Goal: Task Accomplishment & Management: Manage account settings

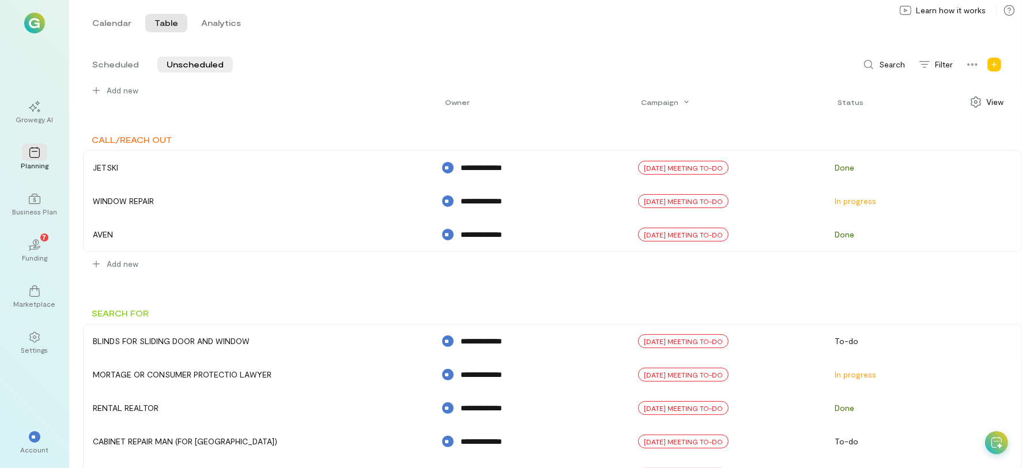
scroll to position [392, 0]
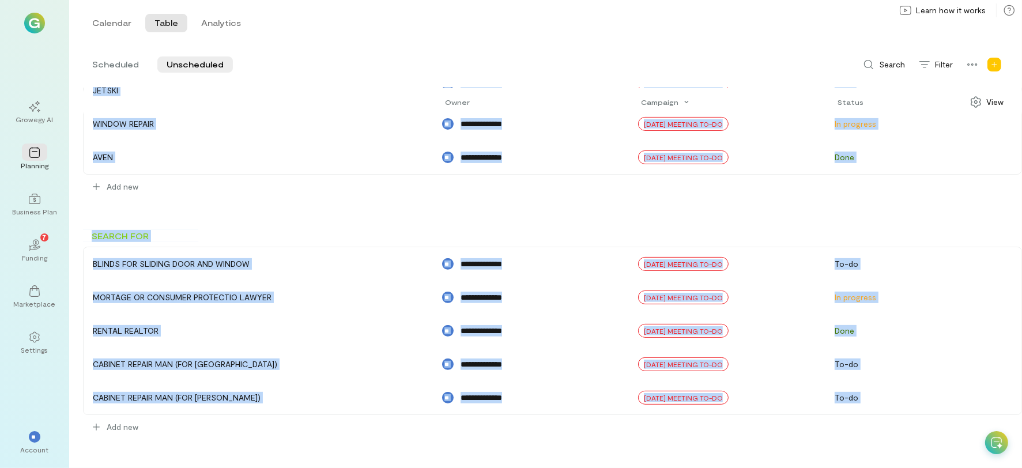
drag, startPoint x: 172, startPoint y: 221, endPoint x: 329, endPoint y: 491, distance: 312.9
click at [329, 468] on html "**********" at bounding box center [511, 234] width 1022 height 468
click at [657, 205] on div "**********" at bounding box center [552, 97] width 939 height 746
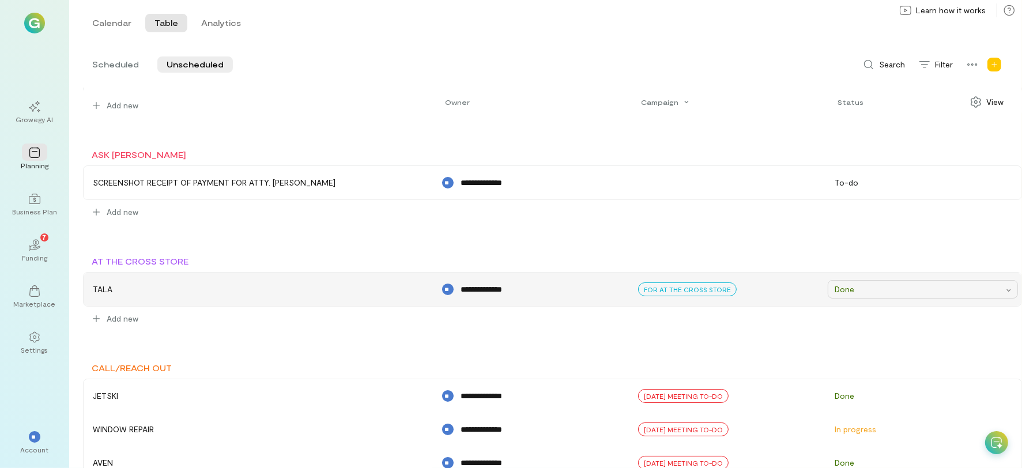
scroll to position [0, 0]
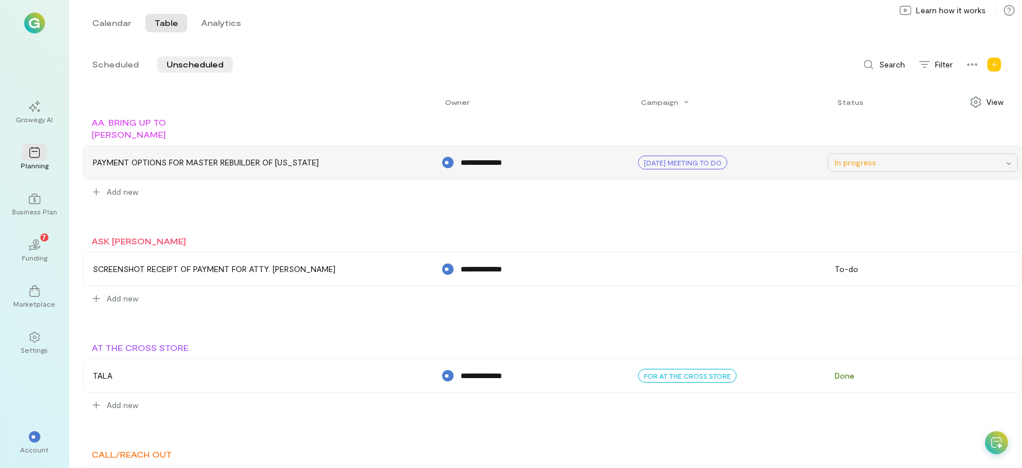
click at [835, 165] on div "In progress" at bounding box center [920, 163] width 170 height 12
click at [754, 50] on div "**********" at bounding box center [545, 234] width 953 height 468
click at [121, 61] on span "Scheduled" at bounding box center [115, 65] width 47 height 12
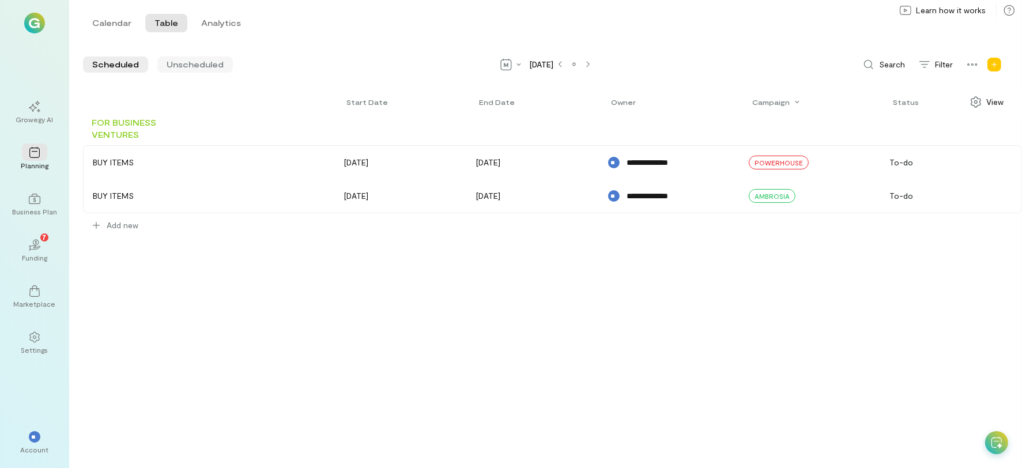
drag, startPoint x: 193, startPoint y: 58, endPoint x: 185, endPoint y: 70, distance: 13.8
click at [187, 64] on span "Unscheduled" at bounding box center [195, 65] width 57 height 12
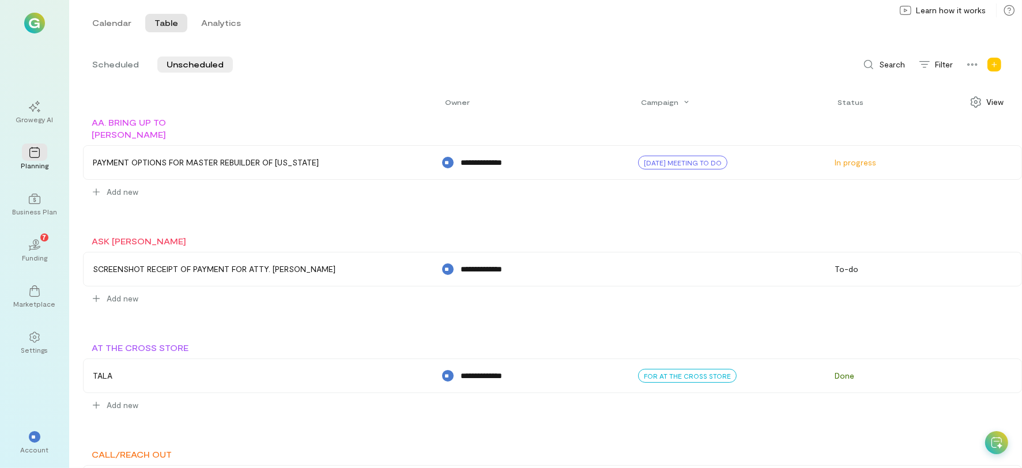
click at [240, 89] on div at bounding box center [258, 102] width 349 height 28
click at [108, 69] on span "Scheduled" at bounding box center [115, 65] width 47 height 12
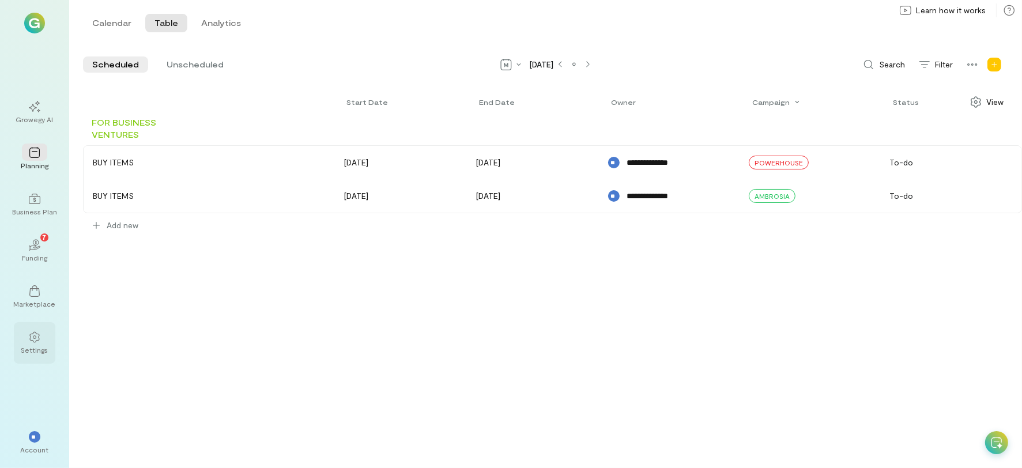
click at [43, 337] on div at bounding box center [34, 336] width 25 height 17
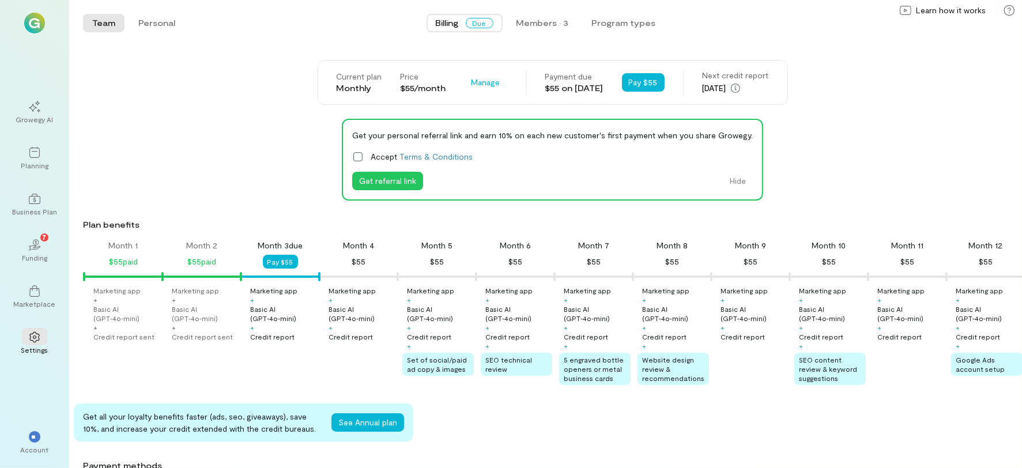
scroll to position [0, 39]
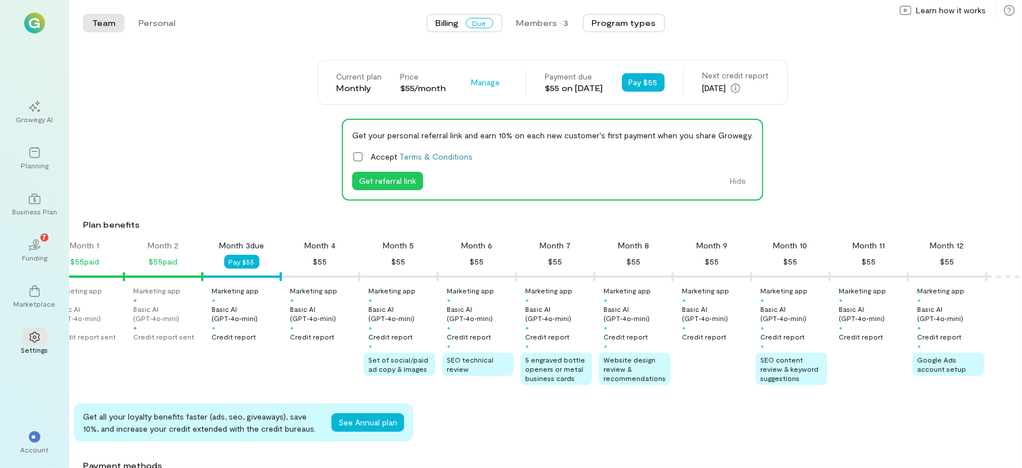
click at [604, 28] on button "Program types" at bounding box center [624, 23] width 82 height 18
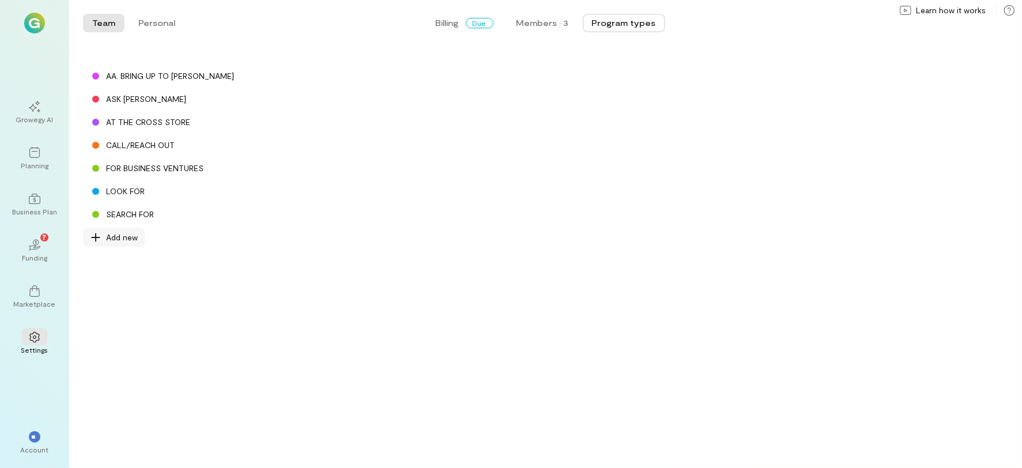
click at [119, 241] on span "Add new" at bounding box center [122, 238] width 32 height 12
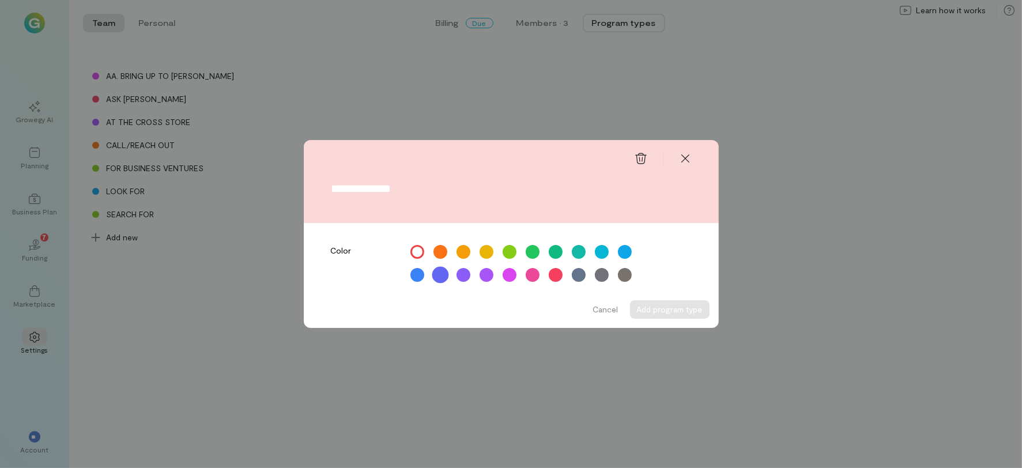
click at [443, 276] on div at bounding box center [440, 275] width 17 height 17
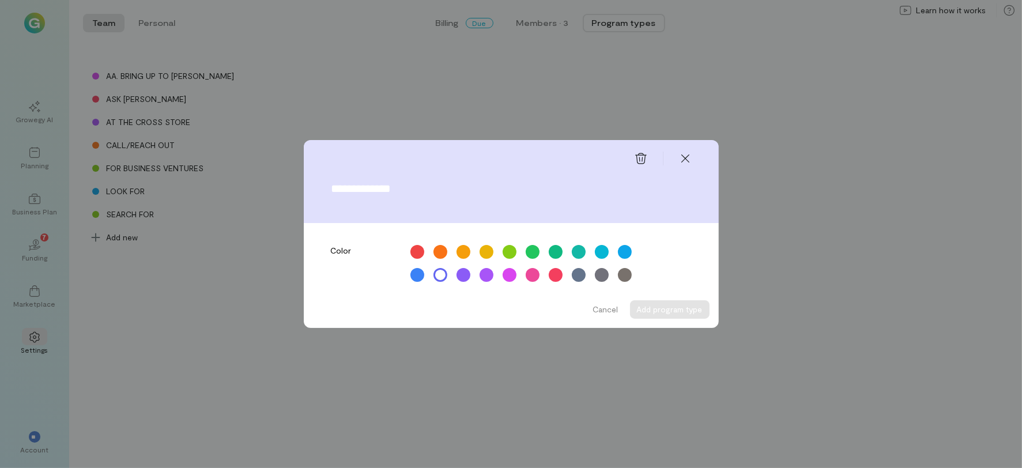
click at [403, 191] on input "text" at bounding box center [512, 188] width 360 height 13
type input "**********"
click at [646, 313] on button "Add program type" at bounding box center [670, 309] width 80 height 18
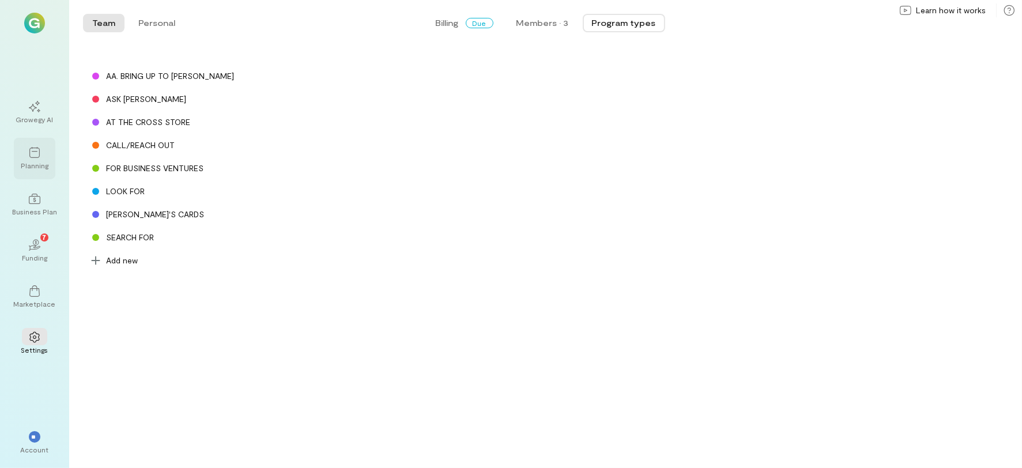
click at [41, 164] on div "Planning" at bounding box center [35, 165] width 28 height 9
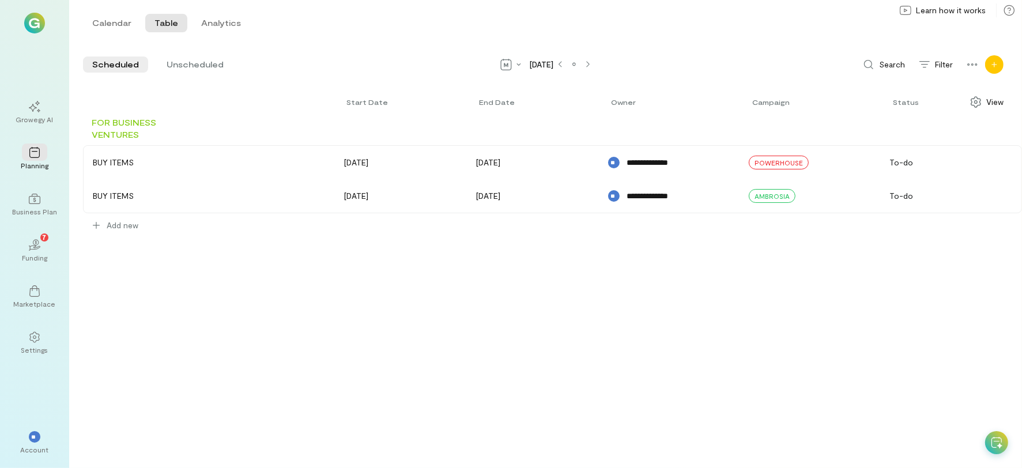
click at [995, 66] on icon "Add new" at bounding box center [994, 64] width 7 height 7
click at [977, 95] on link "Program" at bounding box center [958, 89] width 86 height 23
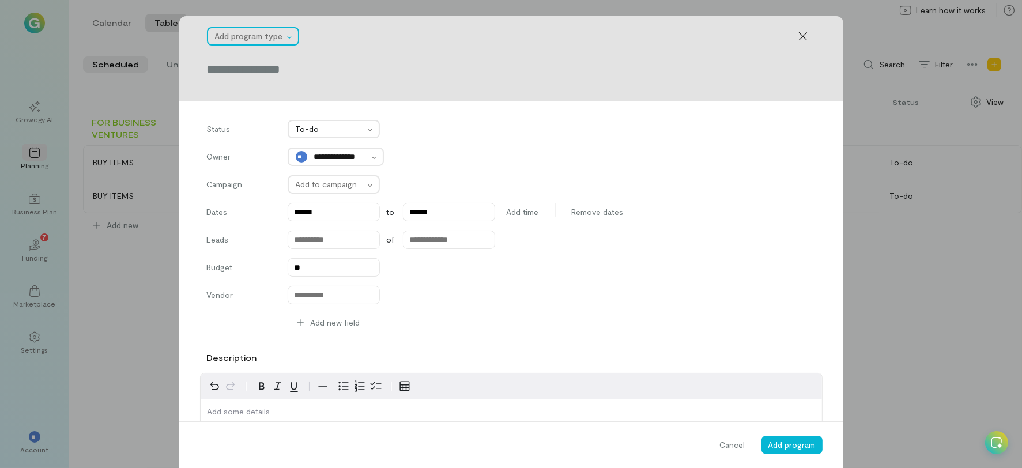
click at [272, 32] on div at bounding box center [249, 36] width 69 height 14
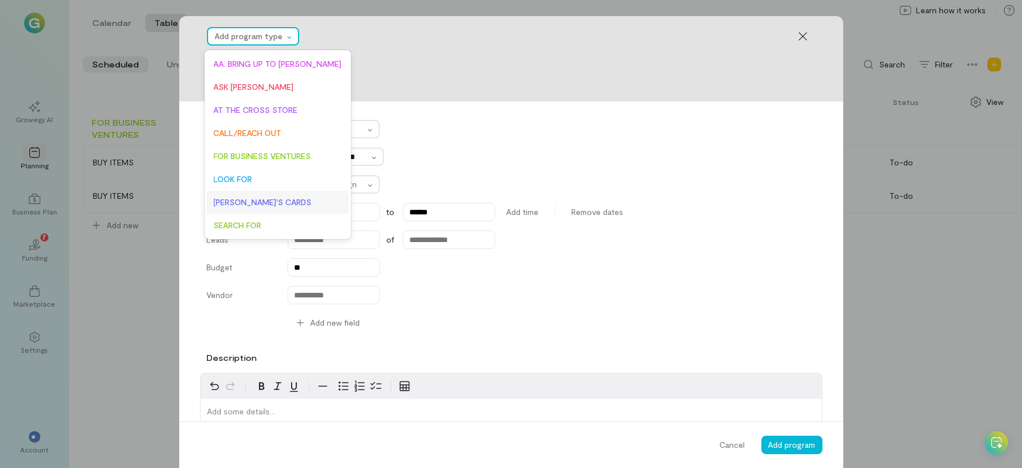
click at [244, 195] on div "[PERSON_NAME]'S CARDS" at bounding box center [278, 202] width 142 height 23
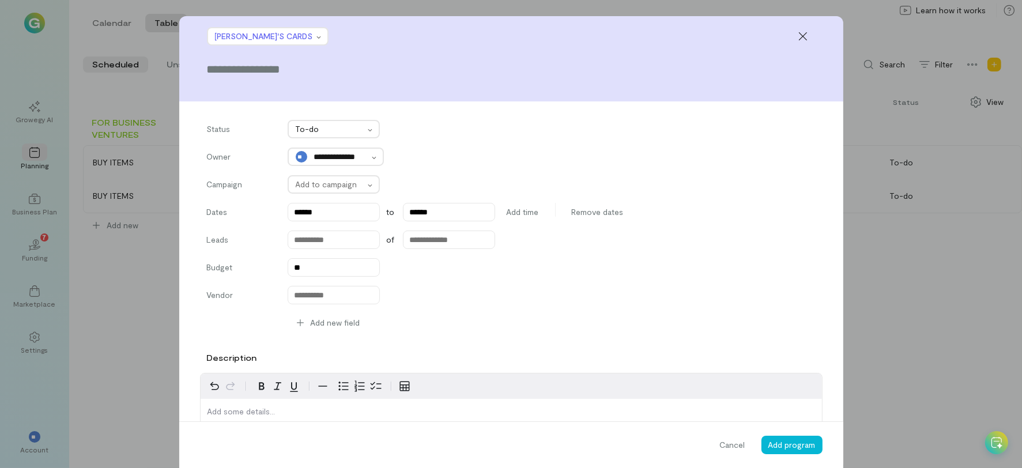
click at [287, 81] on div at bounding box center [511, 73] width 609 height 25
click at [291, 69] on input "text" at bounding box center [511, 69] width 609 height 16
type input "**********"
